Goal: Task Accomplishment & Management: Manage account settings

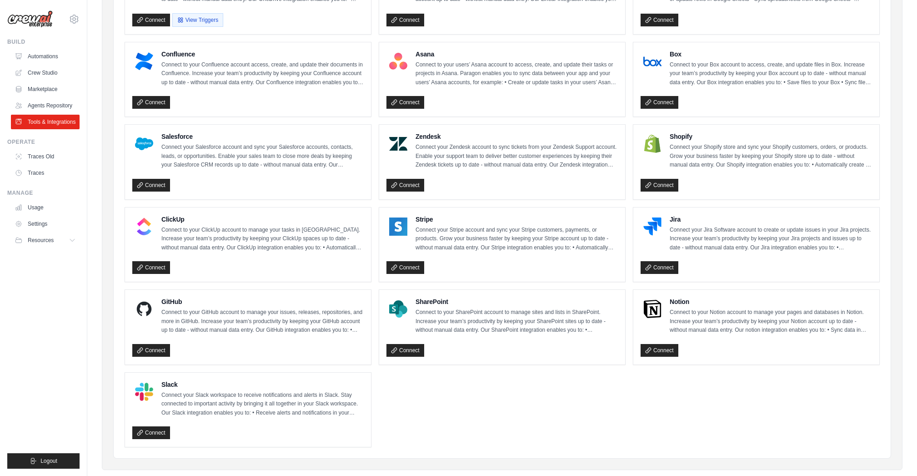
scroll to position [327, 0]
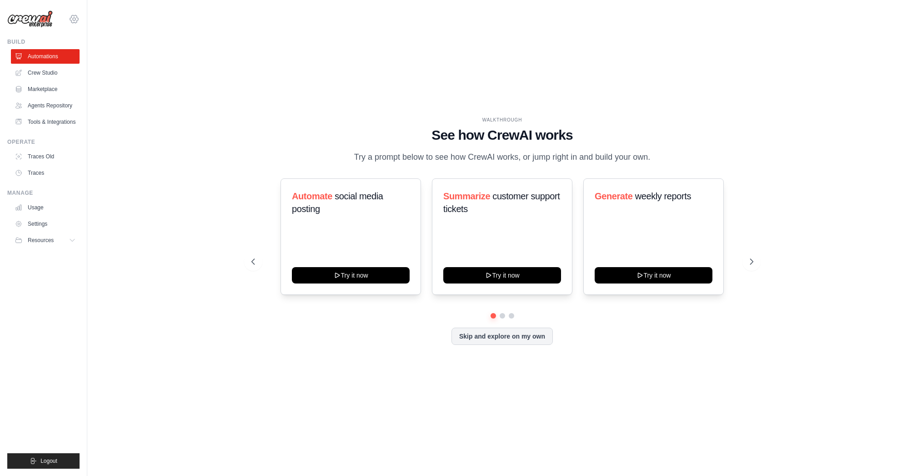
click at [73, 18] on icon at bounding box center [74, 19] width 11 height 11
click at [52, 90] on link "Marketplace" at bounding box center [46, 89] width 69 height 15
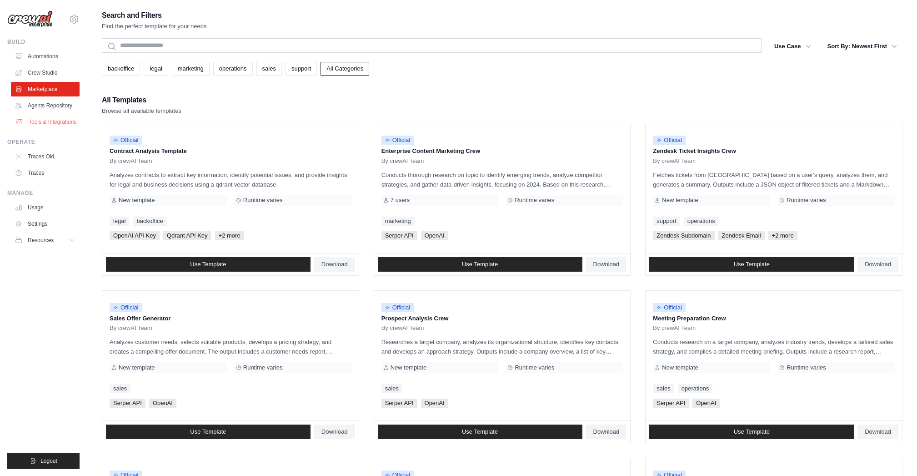
click at [50, 122] on link "Tools & Integrations" at bounding box center [46, 122] width 69 height 15
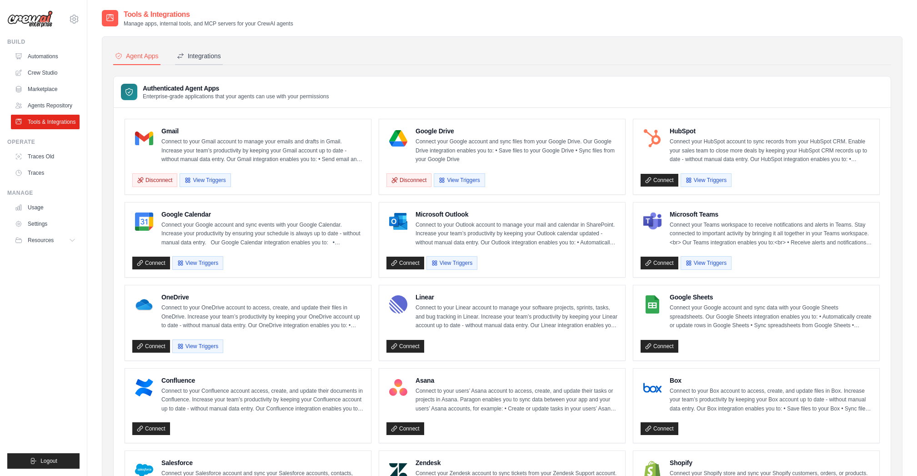
click at [216, 55] on div "Integrations" at bounding box center [199, 55] width 44 height 9
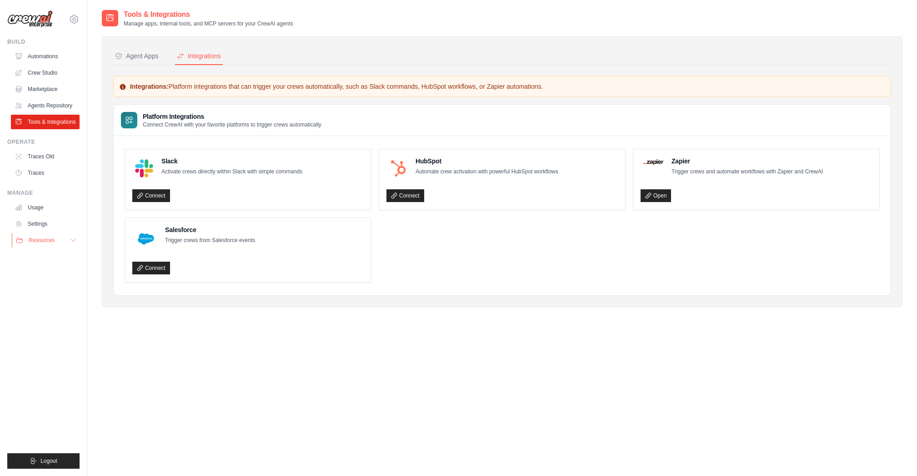
click at [35, 238] on span "Resources" at bounding box center [42, 240] width 26 height 7
click at [37, 222] on link "Settings" at bounding box center [46, 224] width 69 height 15
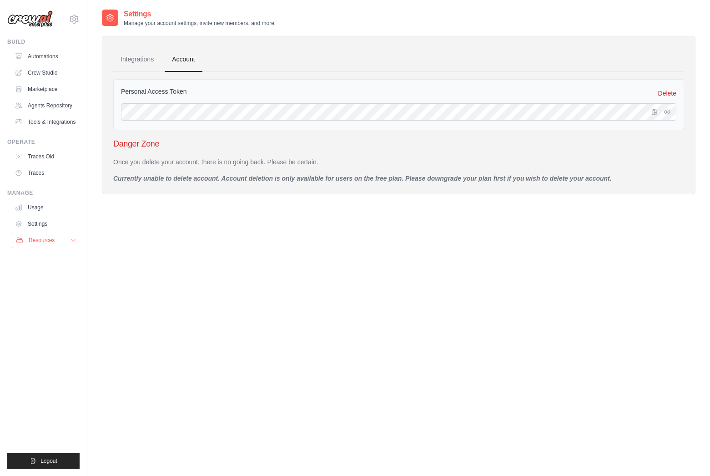
scroll to position [3, 0]
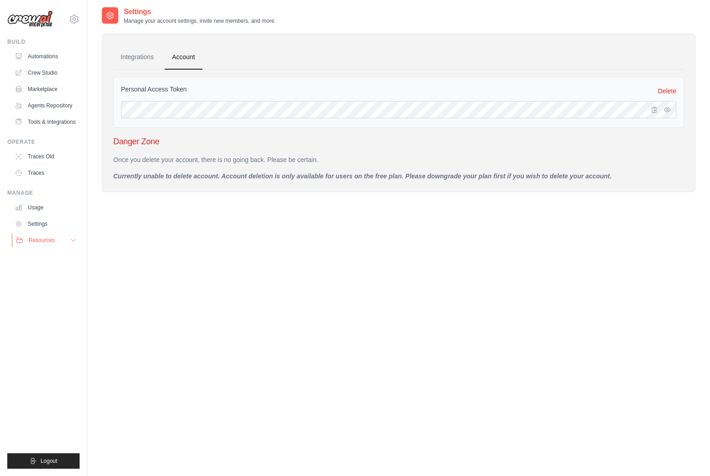
click at [31, 239] on span "Resources" at bounding box center [42, 240] width 26 height 7
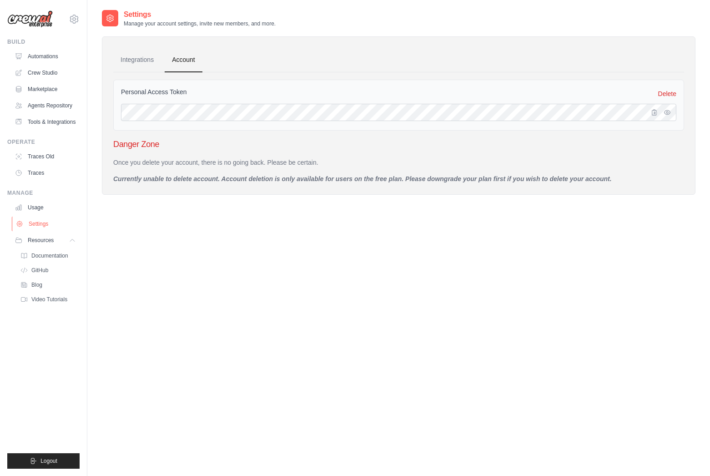
scroll to position [0, 0]
click at [41, 220] on link "Settings" at bounding box center [46, 224] width 69 height 15
click at [135, 59] on link "Integrations" at bounding box center [137, 59] width 48 height 25
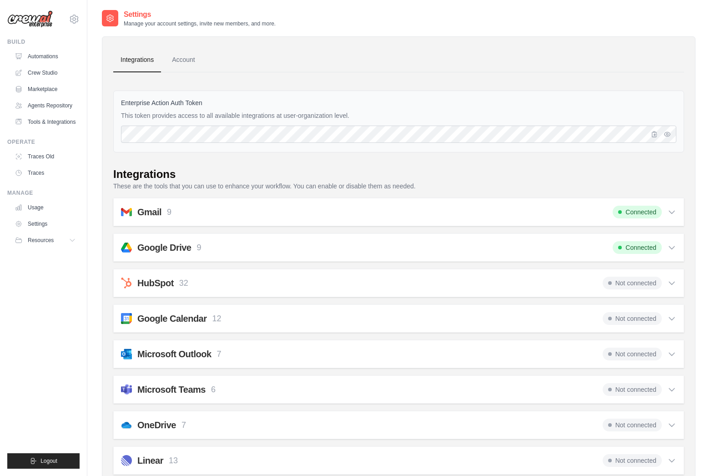
click at [636, 320] on span "Not connected" at bounding box center [632, 318] width 59 height 13
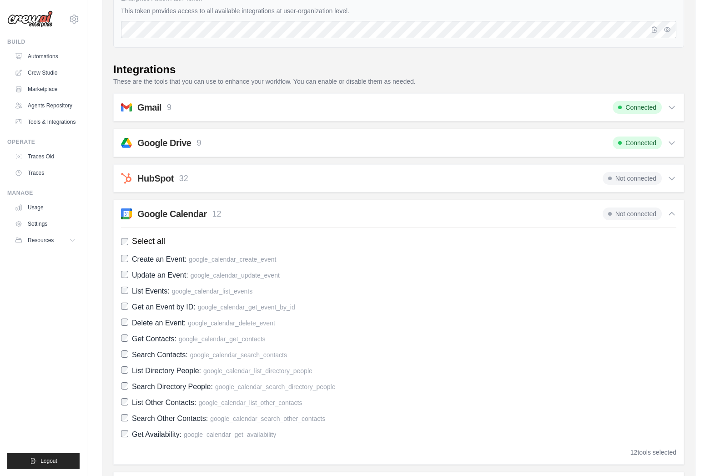
scroll to position [174, 0]
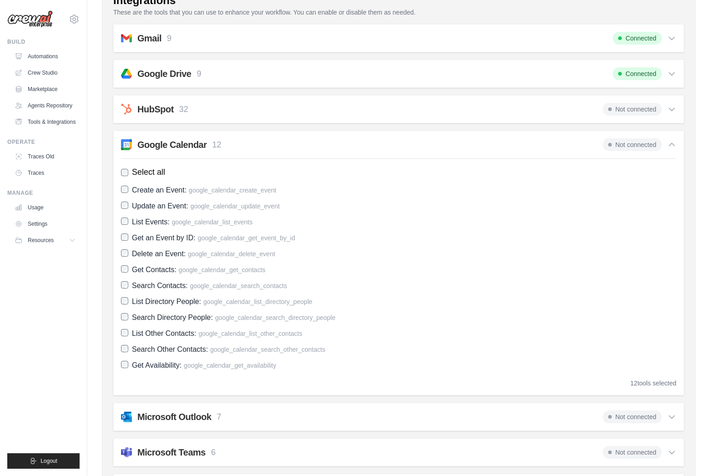
click at [674, 144] on icon at bounding box center [671, 144] width 9 height 9
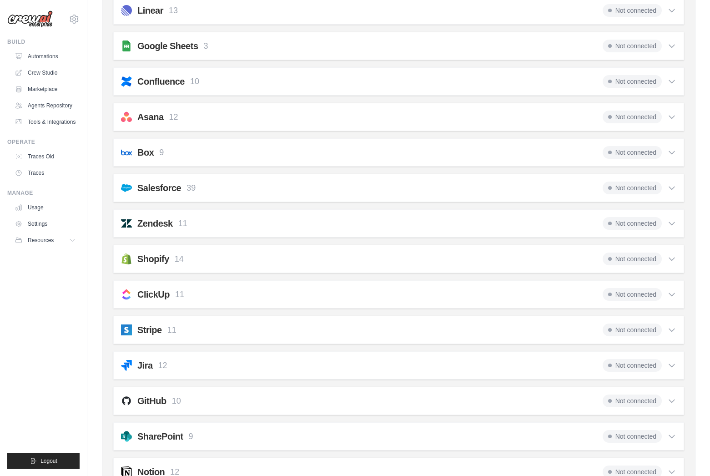
scroll to position [467, 0]
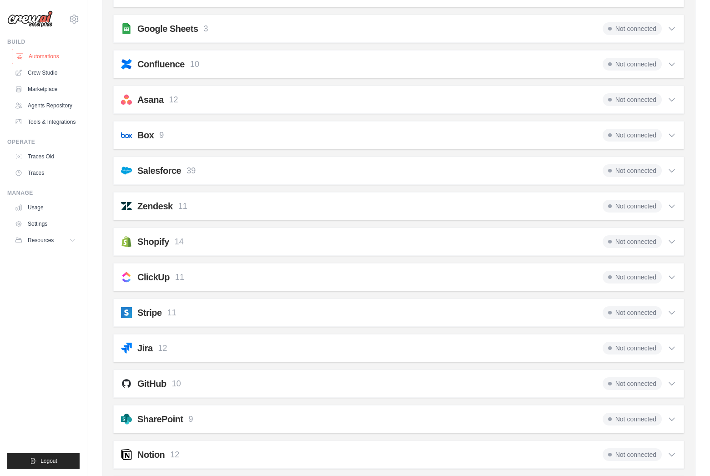
click at [36, 53] on link "Automations" at bounding box center [46, 56] width 69 height 15
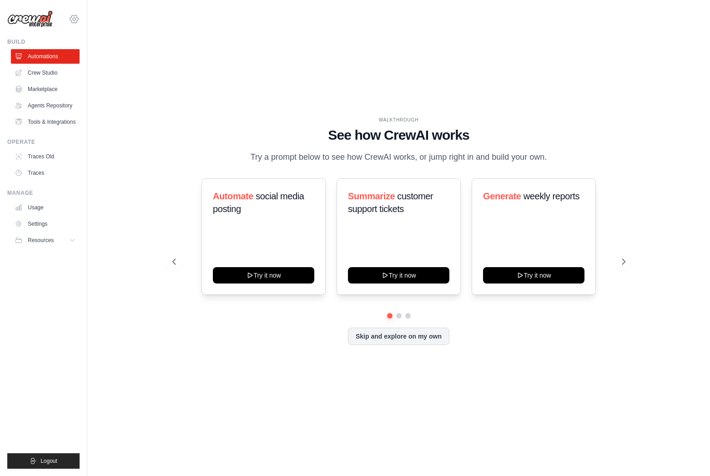
click at [75, 16] on icon at bounding box center [74, 19] width 11 height 11
click at [118, 63] on link "Settings" at bounding box center [113, 56] width 86 height 18
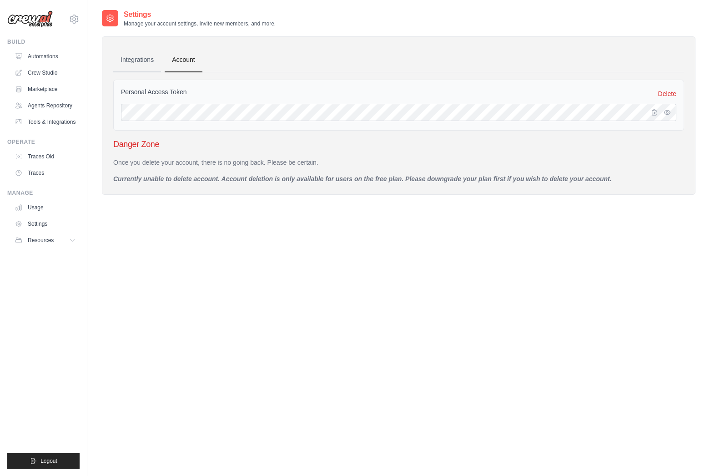
click at [125, 60] on link "Integrations" at bounding box center [137, 60] width 48 height 25
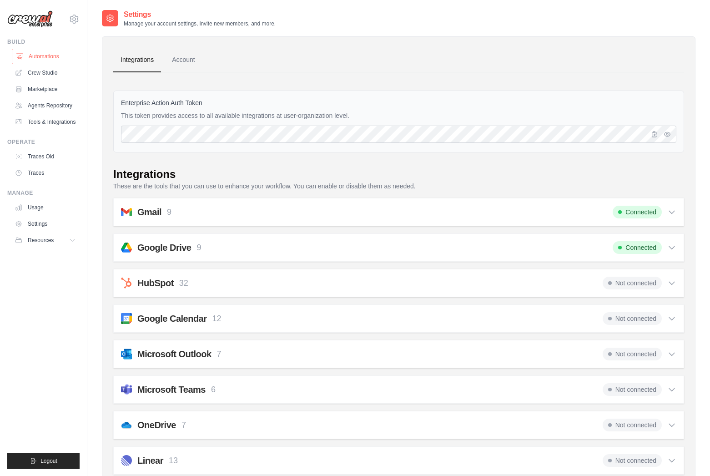
click at [47, 55] on link "Automations" at bounding box center [46, 56] width 69 height 15
